Goal: Book appointment/travel/reservation

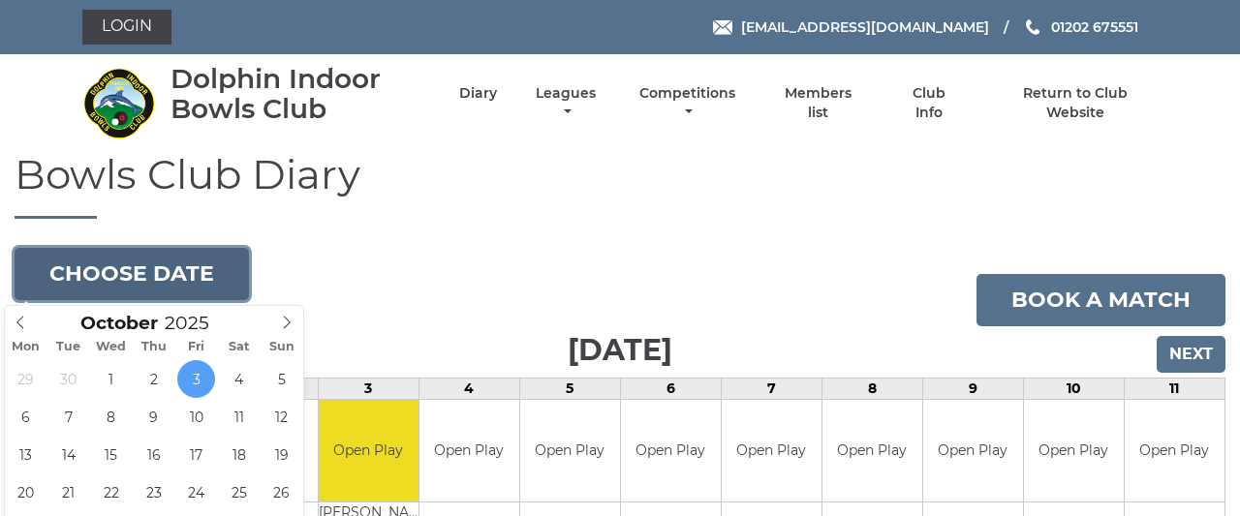
click at [202, 271] on button "Choose date" at bounding box center [132, 274] width 234 height 52
type input "2025-10-02"
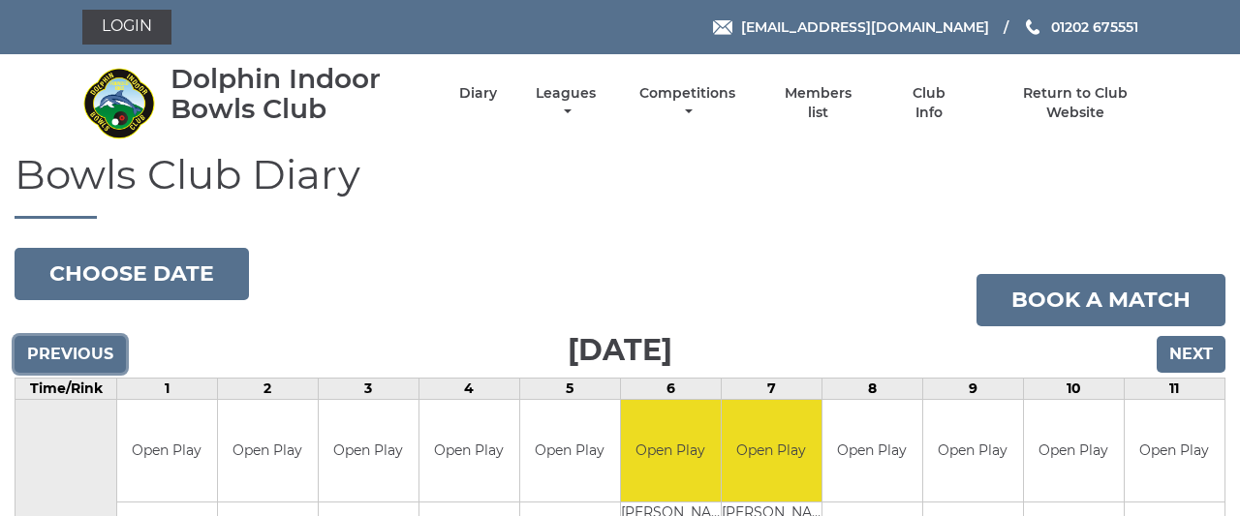
click at [102, 350] on input "Previous" at bounding box center [70, 354] width 111 height 37
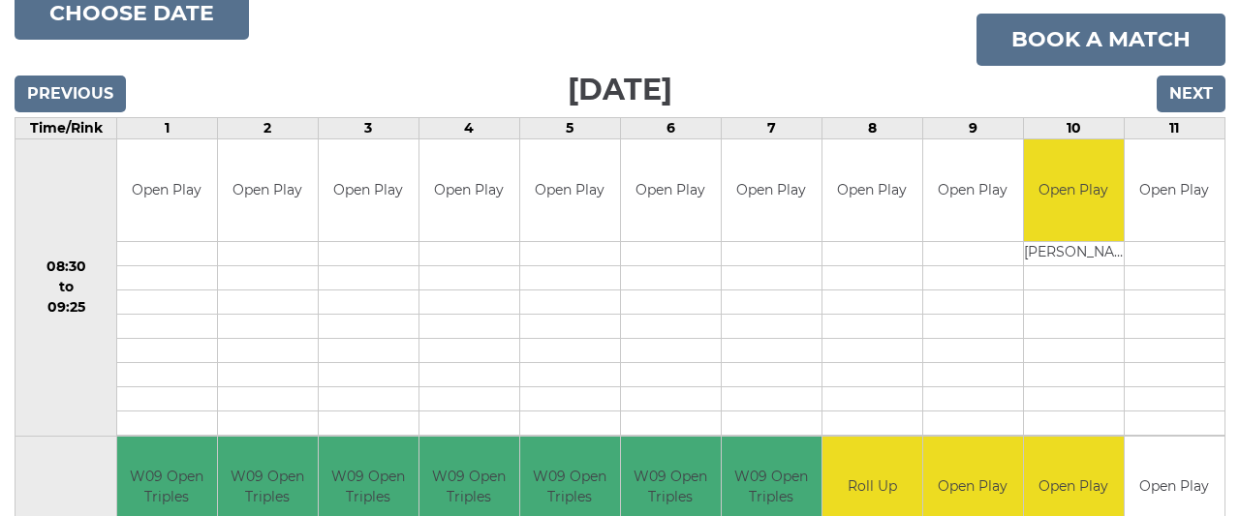
scroll to position [252, 0]
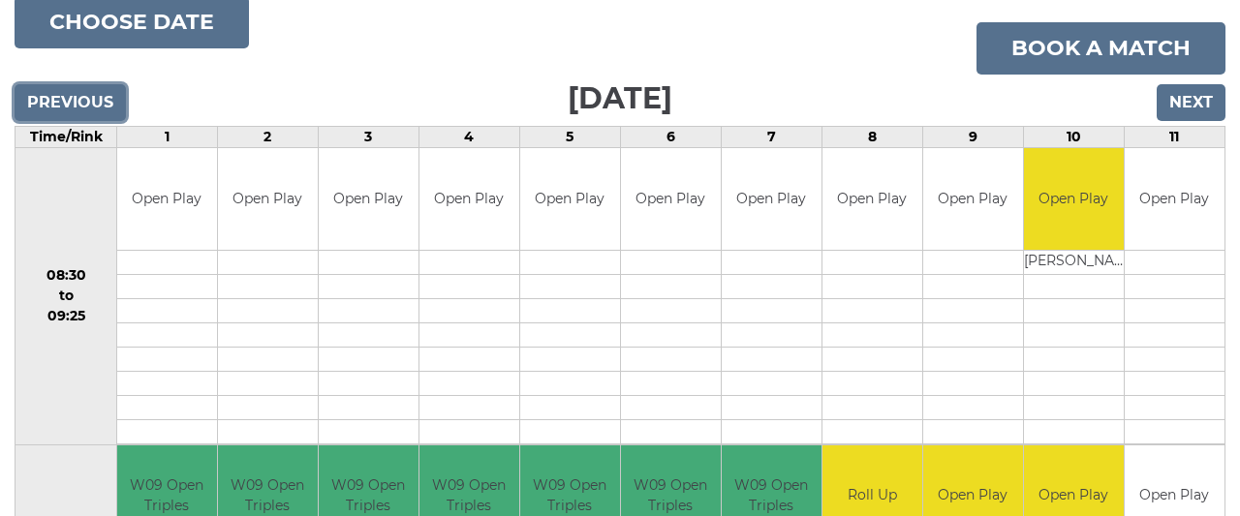
click at [90, 101] on input "Previous" at bounding box center [70, 102] width 111 height 37
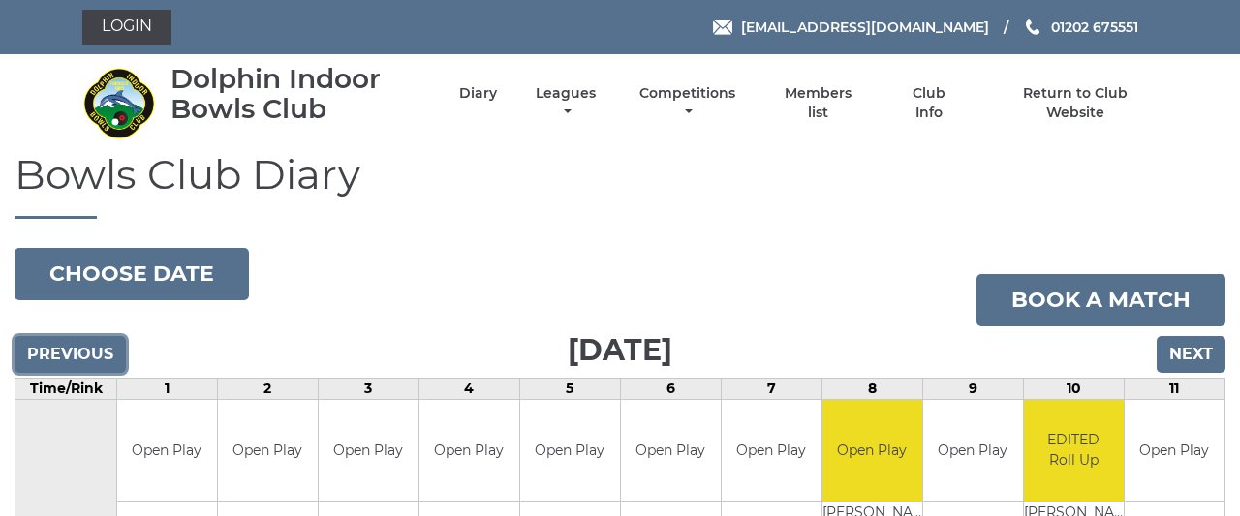
click at [68, 343] on input "Previous" at bounding box center [70, 354] width 111 height 37
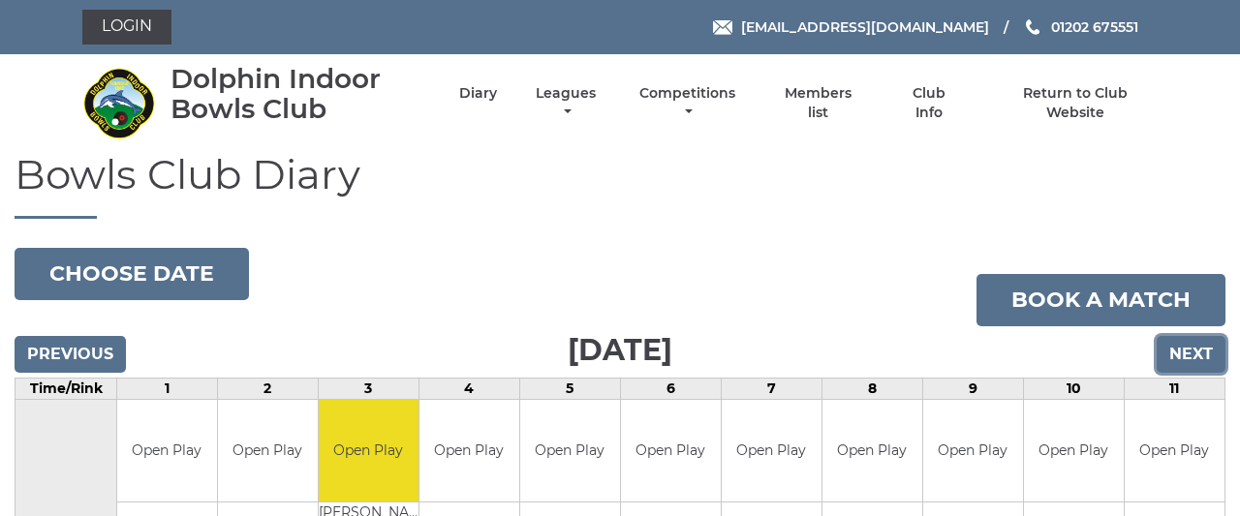
click at [1189, 352] on input "Next" at bounding box center [1191, 354] width 69 height 37
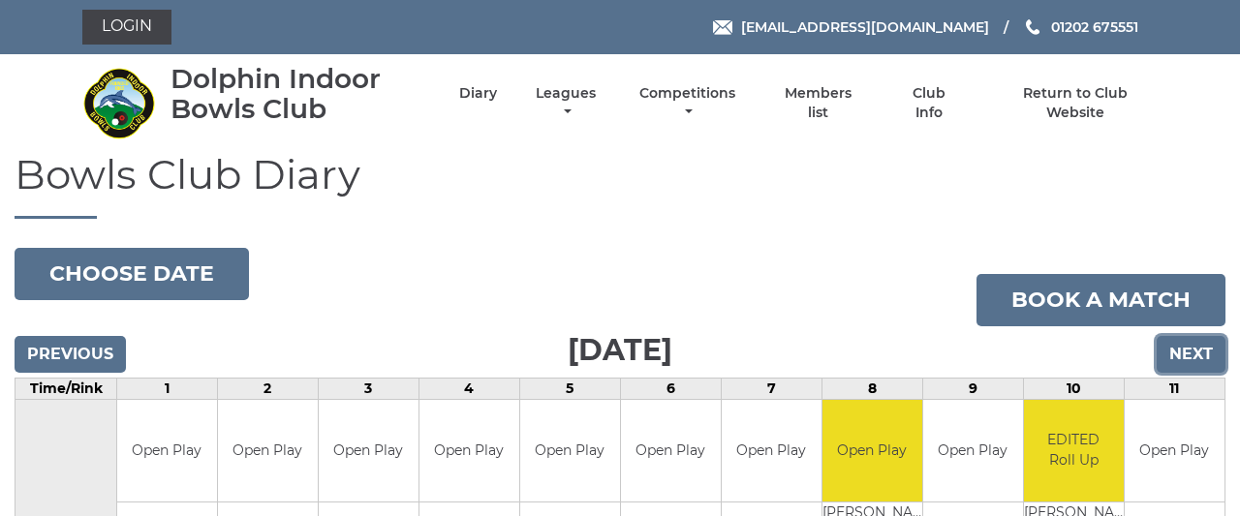
click at [1189, 352] on input "Next" at bounding box center [1191, 354] width 69 height 37
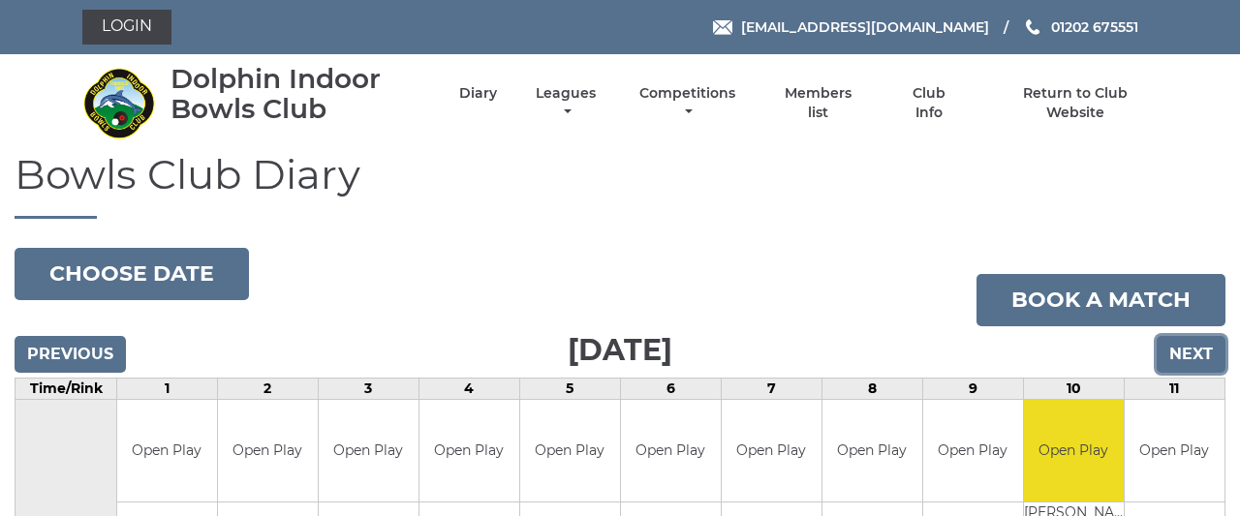
click at [1189, 352] on input "Next" at bounding box center [1191, 354] width 69 height 37
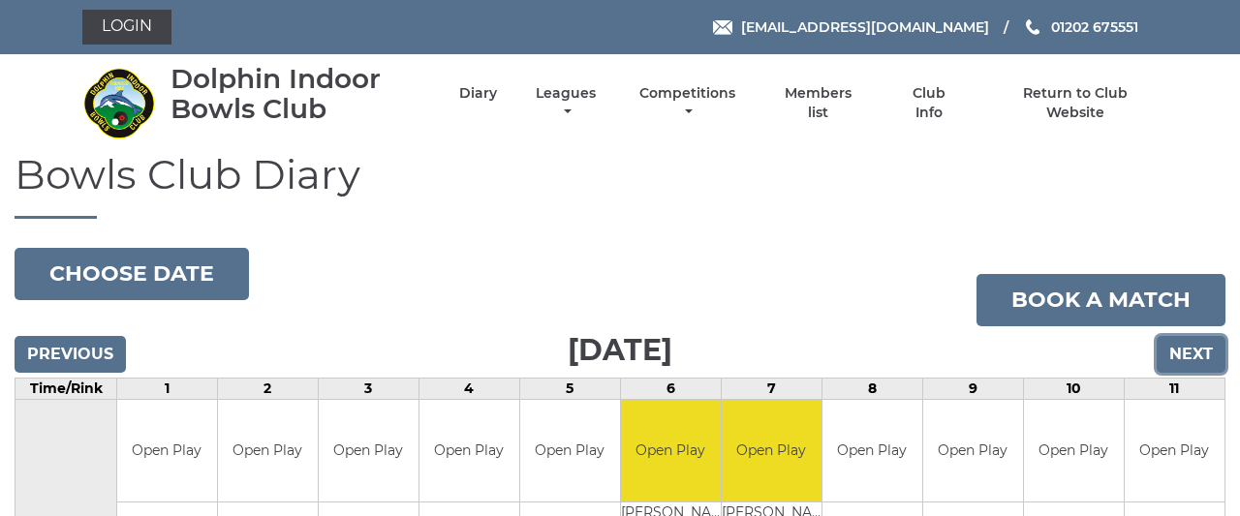
click at [1189, 352] on input "Next" at bounding box center [1191, 354] width 69 height 37
